Goal: Information Seeking & Learning: Learn about a topic

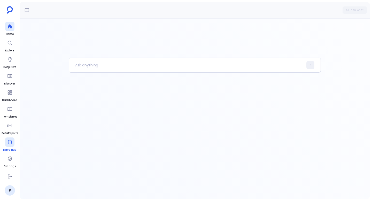
click at [9, 145] on div at bounding box center [9, 141] width 9 height 9
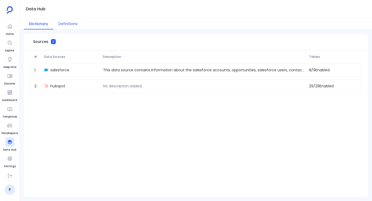
click at [72, 20] on button "Definitions" at bounding box center [67, 23] width 29 height 11
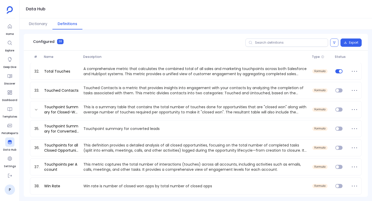
scroll to position [541, 0]
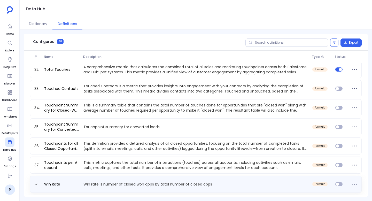
click at [125, 186] on p "Win rate is number of closed won opps by total number of closed opps" at bounding box center [195, 184] width 229 height 5
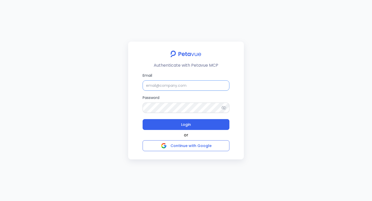
click at [198, 83] on input "Email" at bounding box center [186, 85] width 87 height 10
type input "[EMAIL_ADDRESS][DOMAIN_NAME]"
click at [143, 119] on button "Login" at bounding box center [186, 124] width 87 height 11
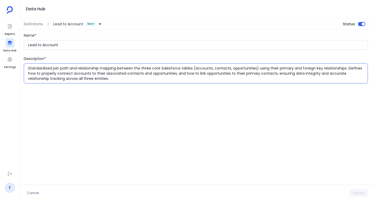
click at [38, 20] on div "Definitions Lead to Account Term" at bounding box center [61, 24] width 83 height 8
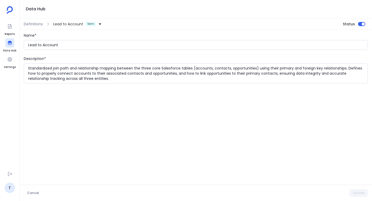
click at [34, 18] on div "Definitions Lead to Account Term Status" at bounding box center [196, 23] width 352 height 11
click at [34, 22] on span "Definitions" at bounding box center [33, 23] width 19 height 5
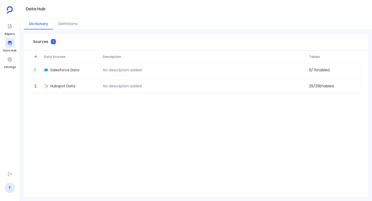
click at [72, 29] on div "Dictionary Definitions" at bounding box center [196, 23] width 352 height 11
click at [70, 21] on button "Definitions" at bounding box center [67, 23] width 29 height 11
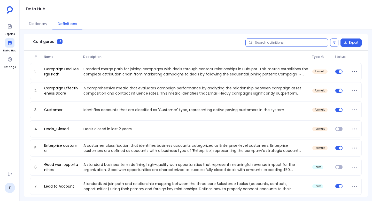
click at [277, 43] on input "text" at bounding box center [286, 42] width 83 height 8
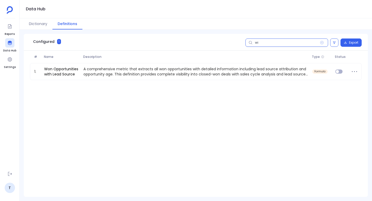
type input "w"
